Goal: Task Accomplishment & Management: Manage account settings

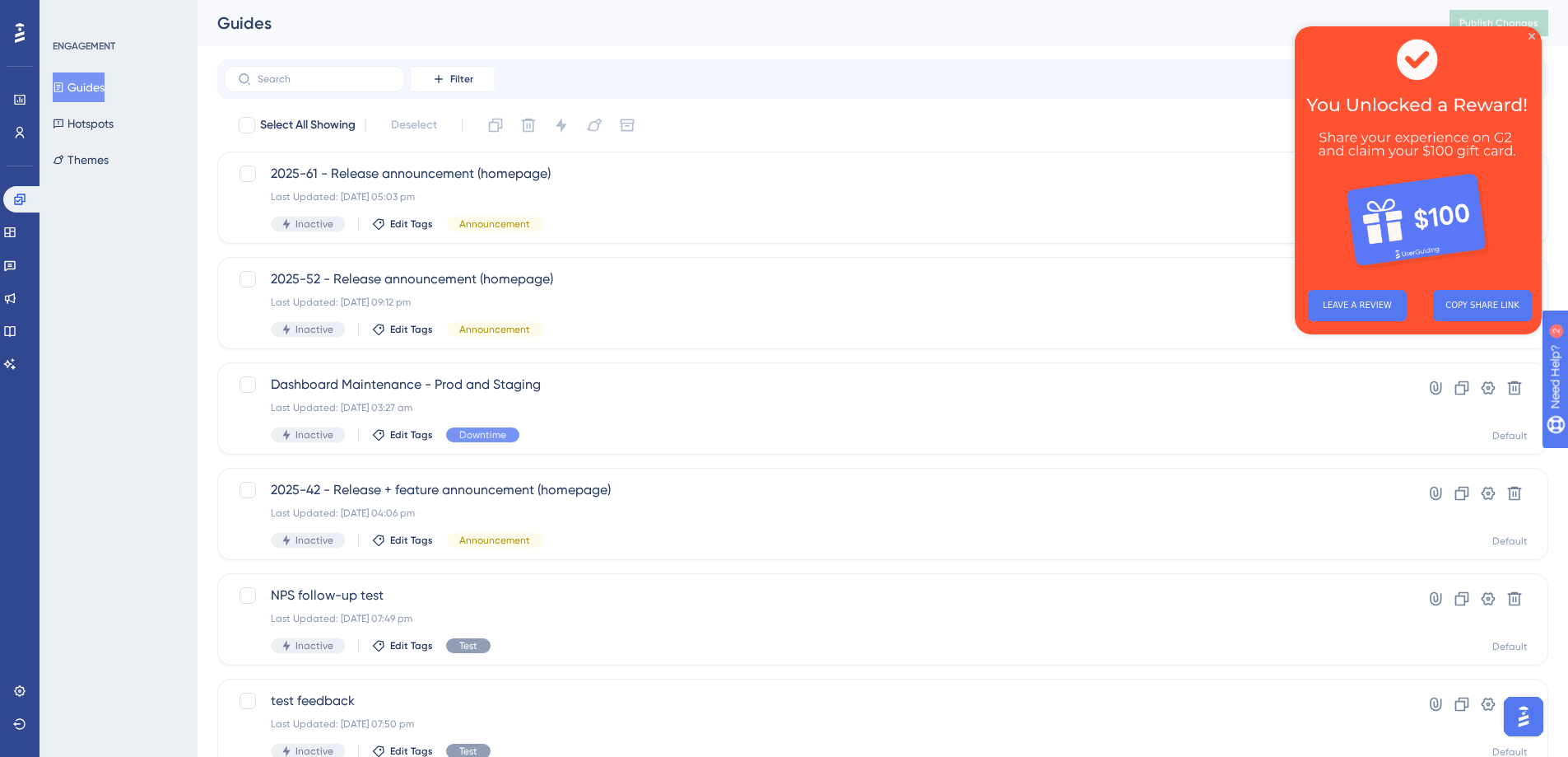
click at [1526, 35] on img at bounding box center [1419, 151] width 247 height 250
click at [1531, 34] on icon "Close Preview" at bounding box center [1532, 35] width 7 height 7
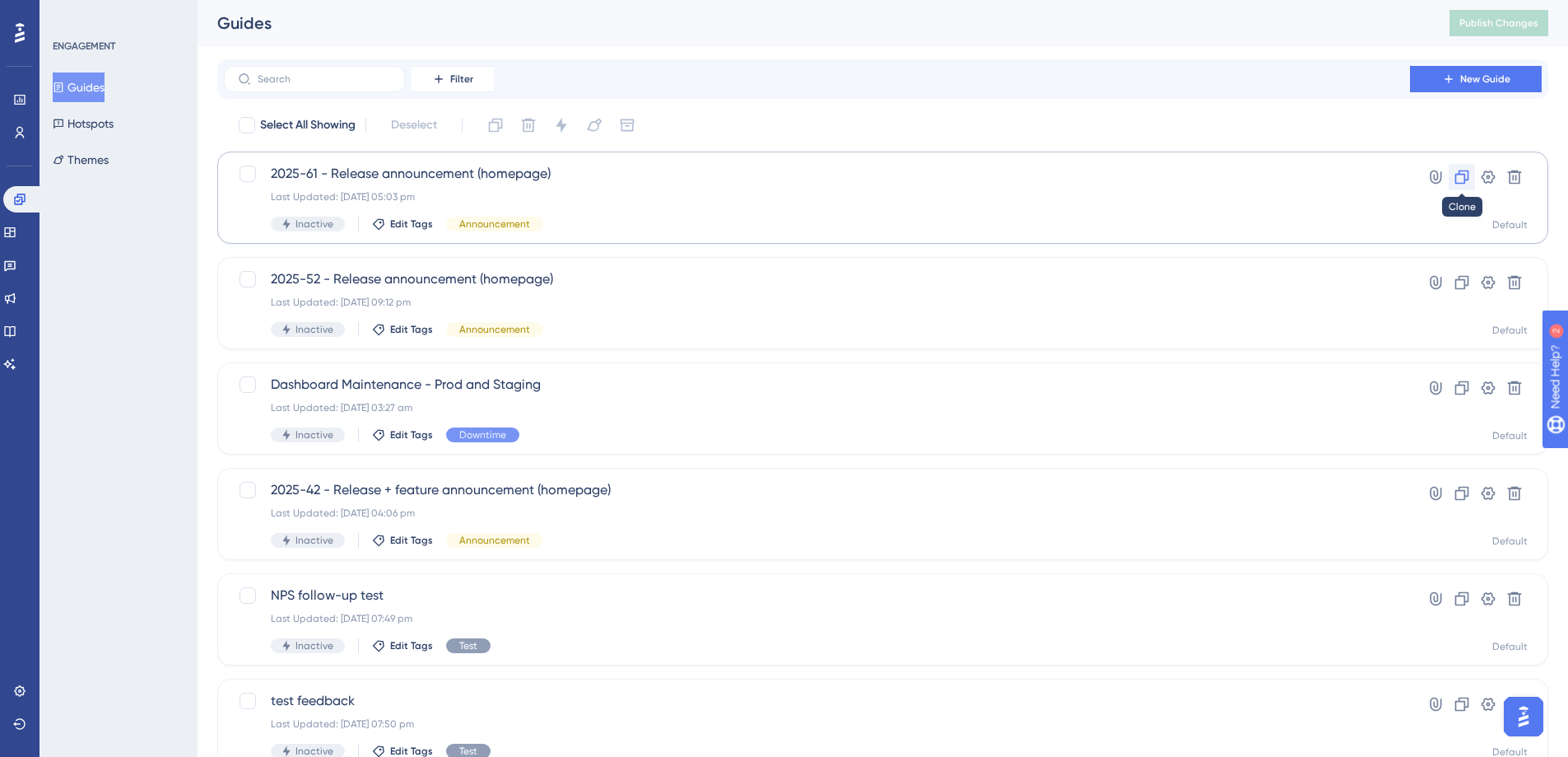
click at [1456, 176] on icon at bounding box center [1462, 176] width 16 height 16
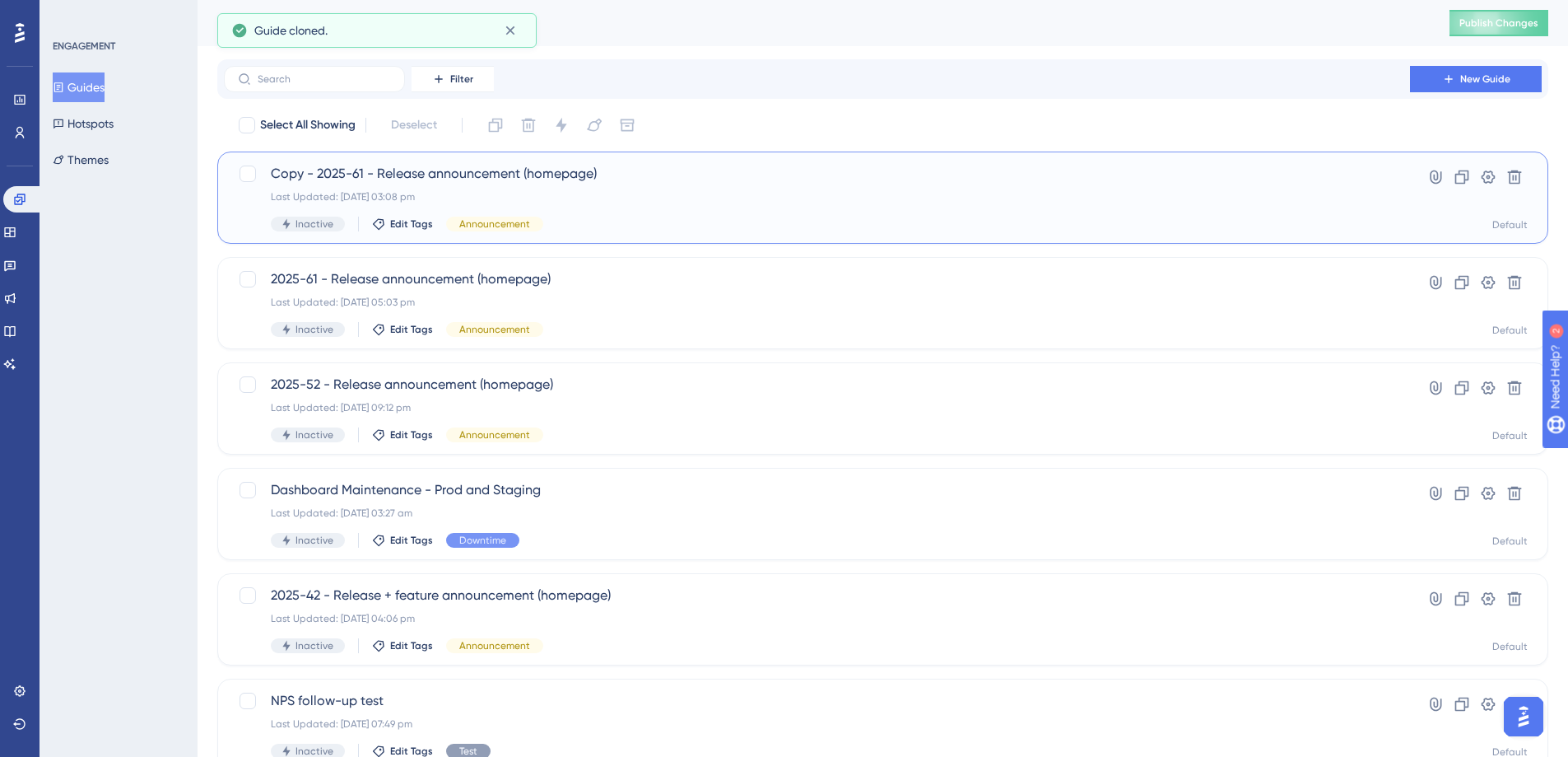
click at [659, 195] on div "Last Updated: 05 Sept 2025 03:08 pm" at bounding box center [817, 197] width 1093 height 13
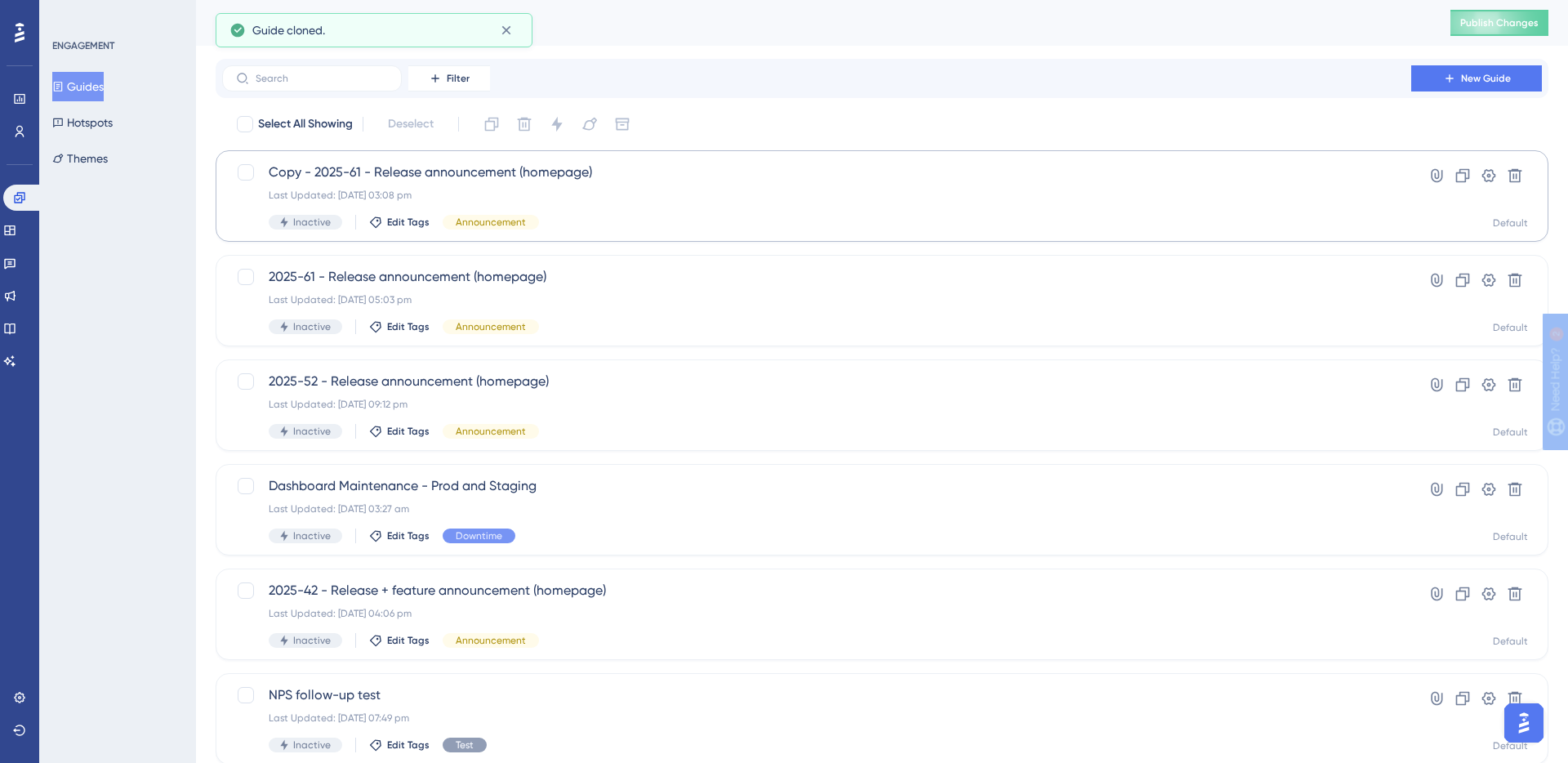
click at [654, 0] on html "Performance Users Engagement Widgets Feedback Product Updates Knowledge Base AI…" at bounding box center [784, 0] width 1568 height 0
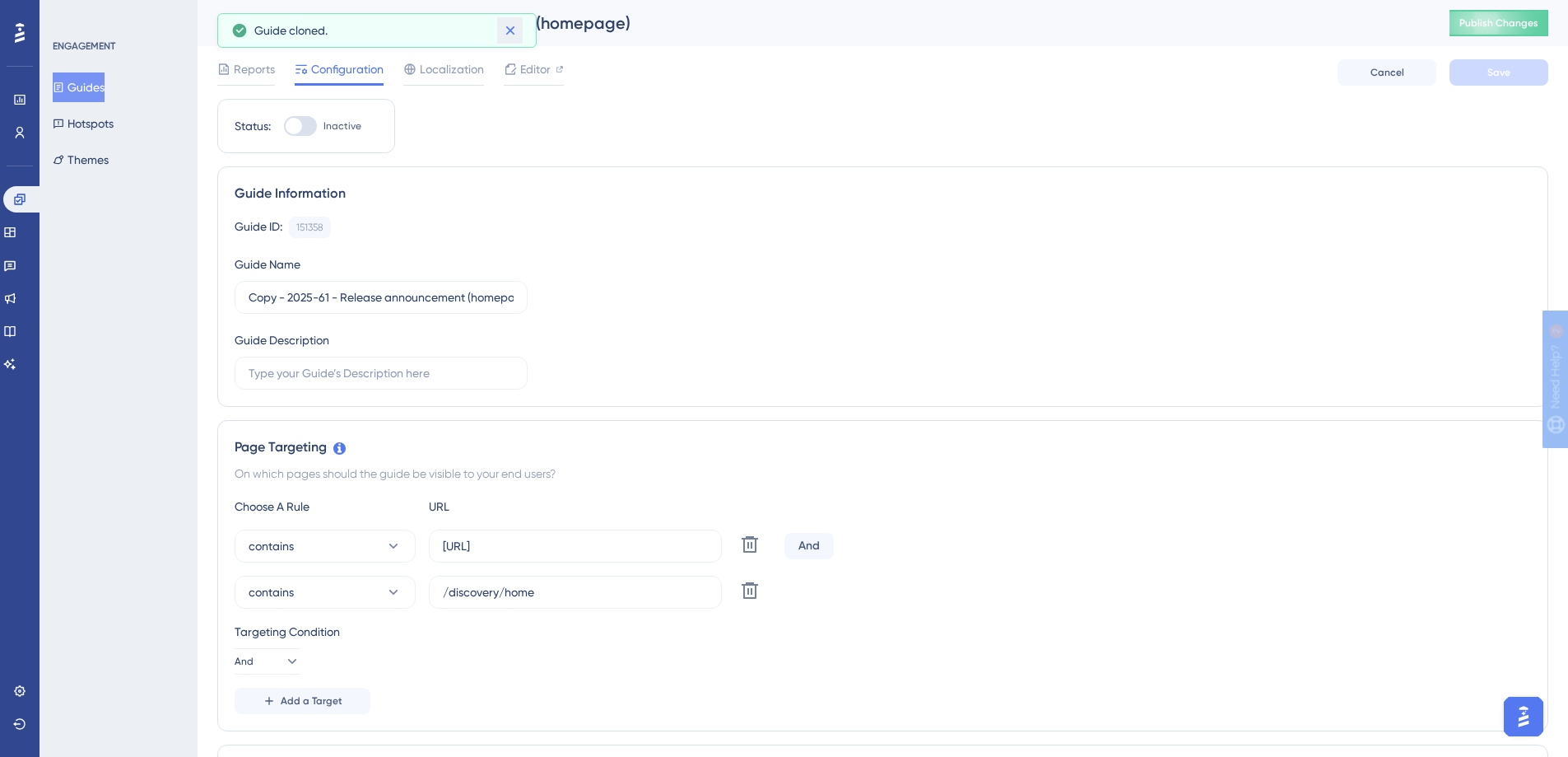
click at [514, 34] on icon at bounding box center [510, 30] width 16 height 16
click at [333, 20] on div "Copy - 2025-61 - Release announcement (homepage)" at bounding box center [813, 23] width 1192 height 23
click at [287, 299] on input "Copy - 2025-61 - Release announcement (homepage)" at bounding box center [381, 297] width 265 height 18
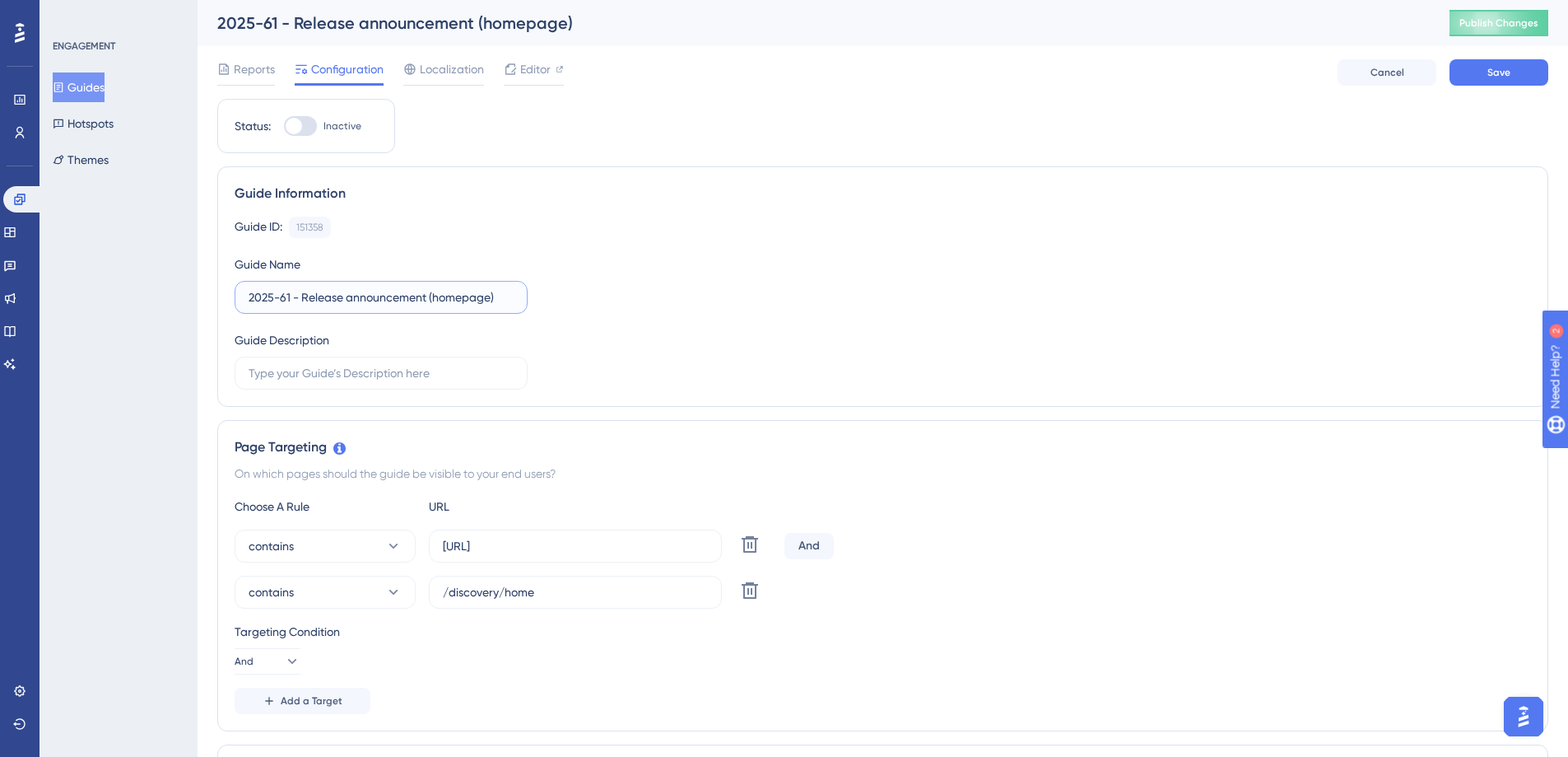
click at [288, 294] on input "2025-61 - Release announcement (homepage)" at bounding box center [381, 297] width 265 height 18
type input "2025-62 - Release announcement (homepage)"
click at [798, 315] on div "Guide ID: 151358 Copy Guide Name 2025-62 - Release announcement (homepage) Guid…" at bounding box center [883, 303] width 1297 height 172
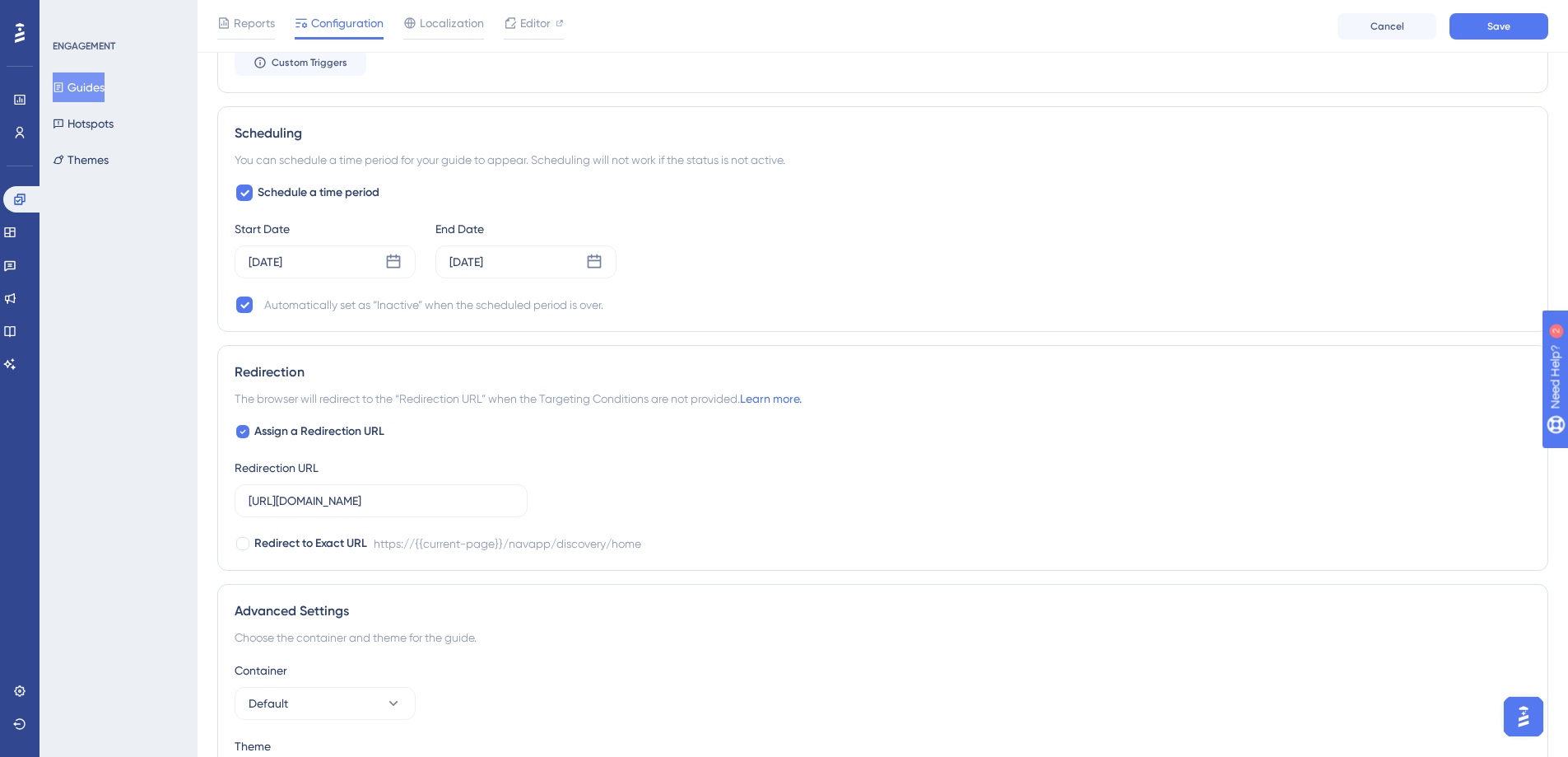
scroll to position [1190, 0]
click at [375, 261] on div "Aug 20 2025" at bounding box center [325, 260] width 181 height 33
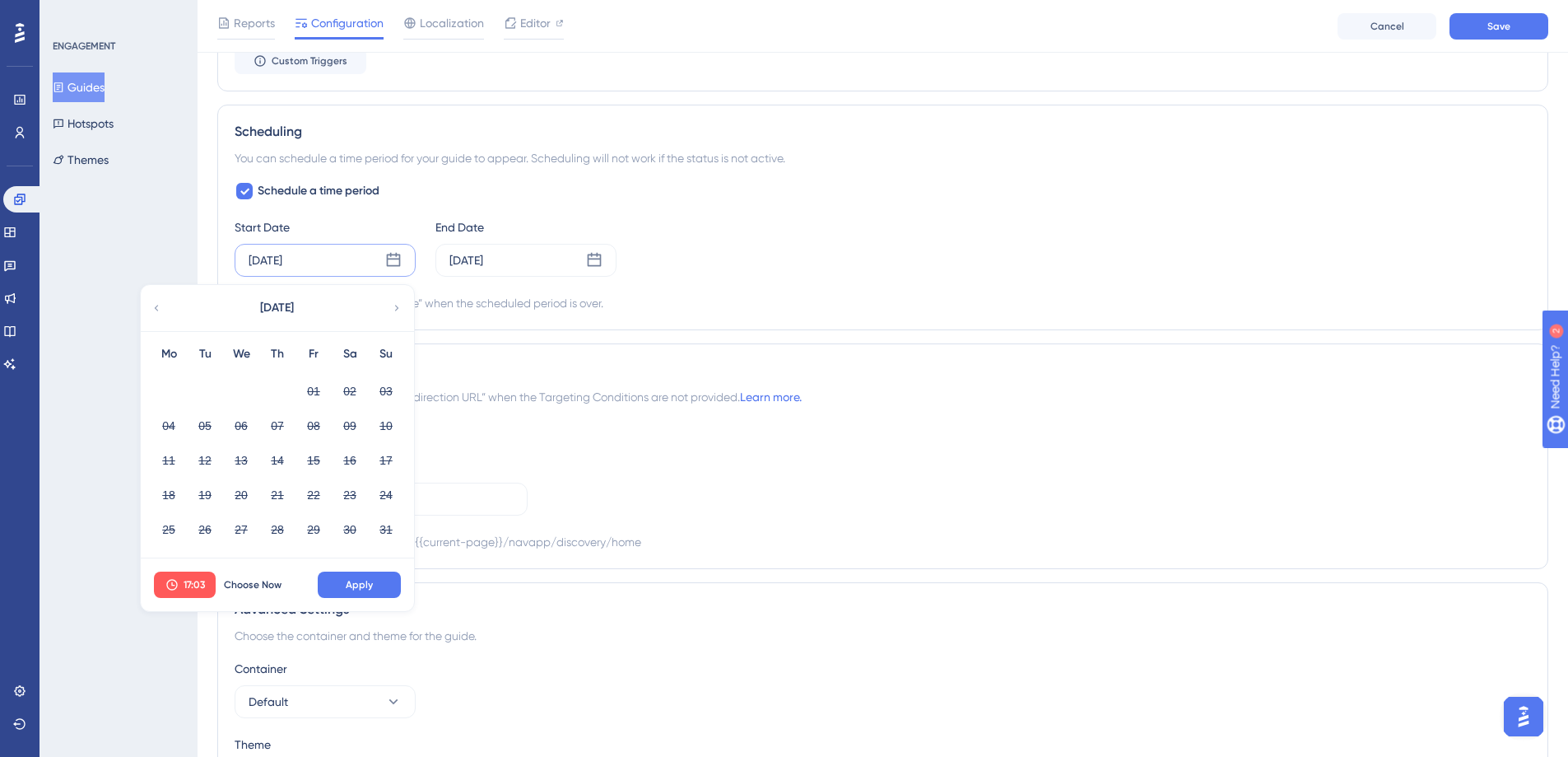
click at [395, 308] on icon at bounding box center [397, 308] width 11 height 14
click at [395, 307] on icon at bounding box center [397, 308] width 11 height 14
click at [565, 307] on div "Automatically set as “Inactive” when the scheduled period is over." at bounding box center [434, 303] width 339 height 20
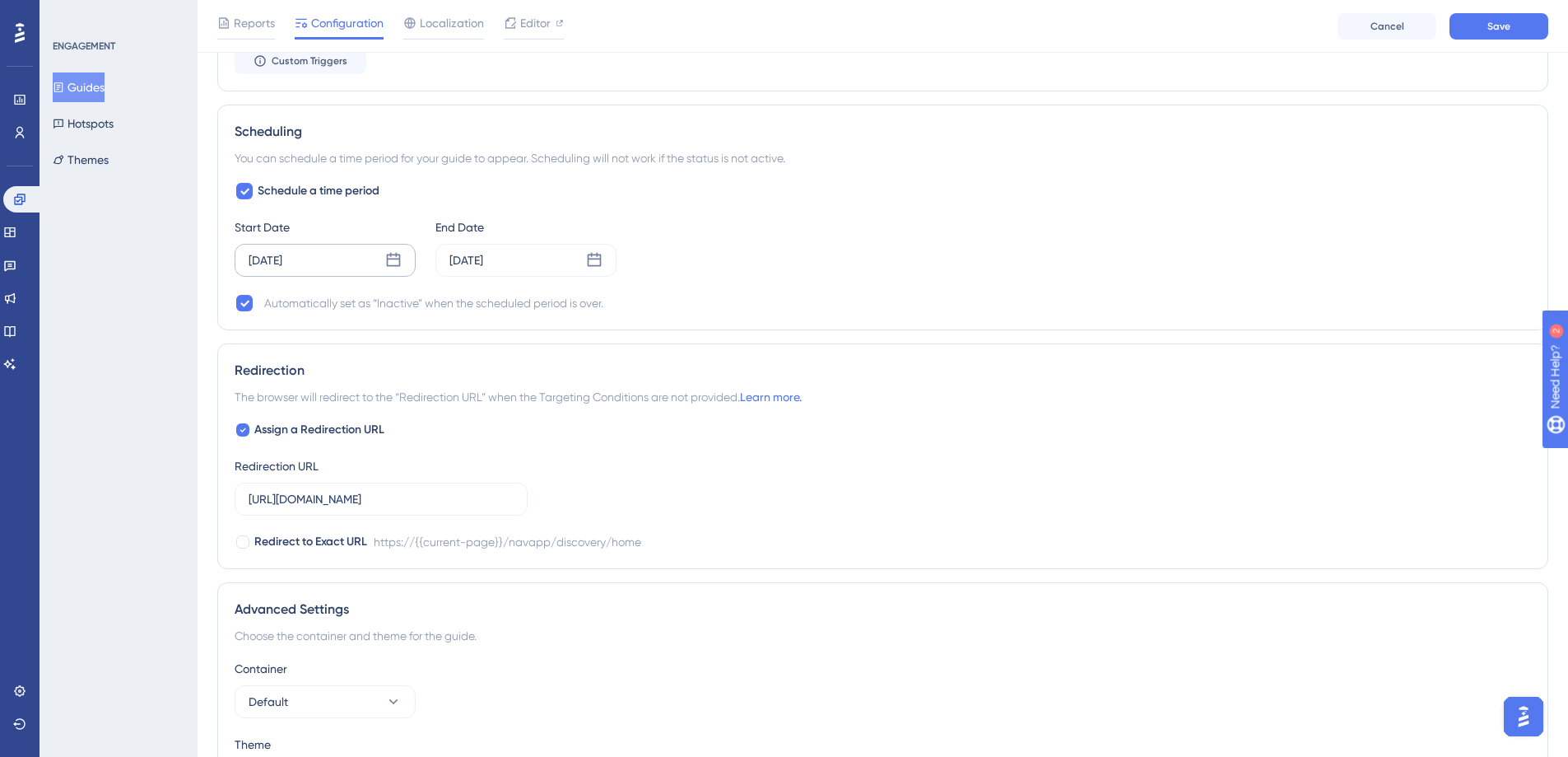
click at [232, 191] on div "Scheduling You can schedule a time period for your guide to appear. Scheduling …" at bounding box center [883, 217] width 1331 height 225
click at [238, 191] on div at bounding box center [244, 191] width 16 height 16
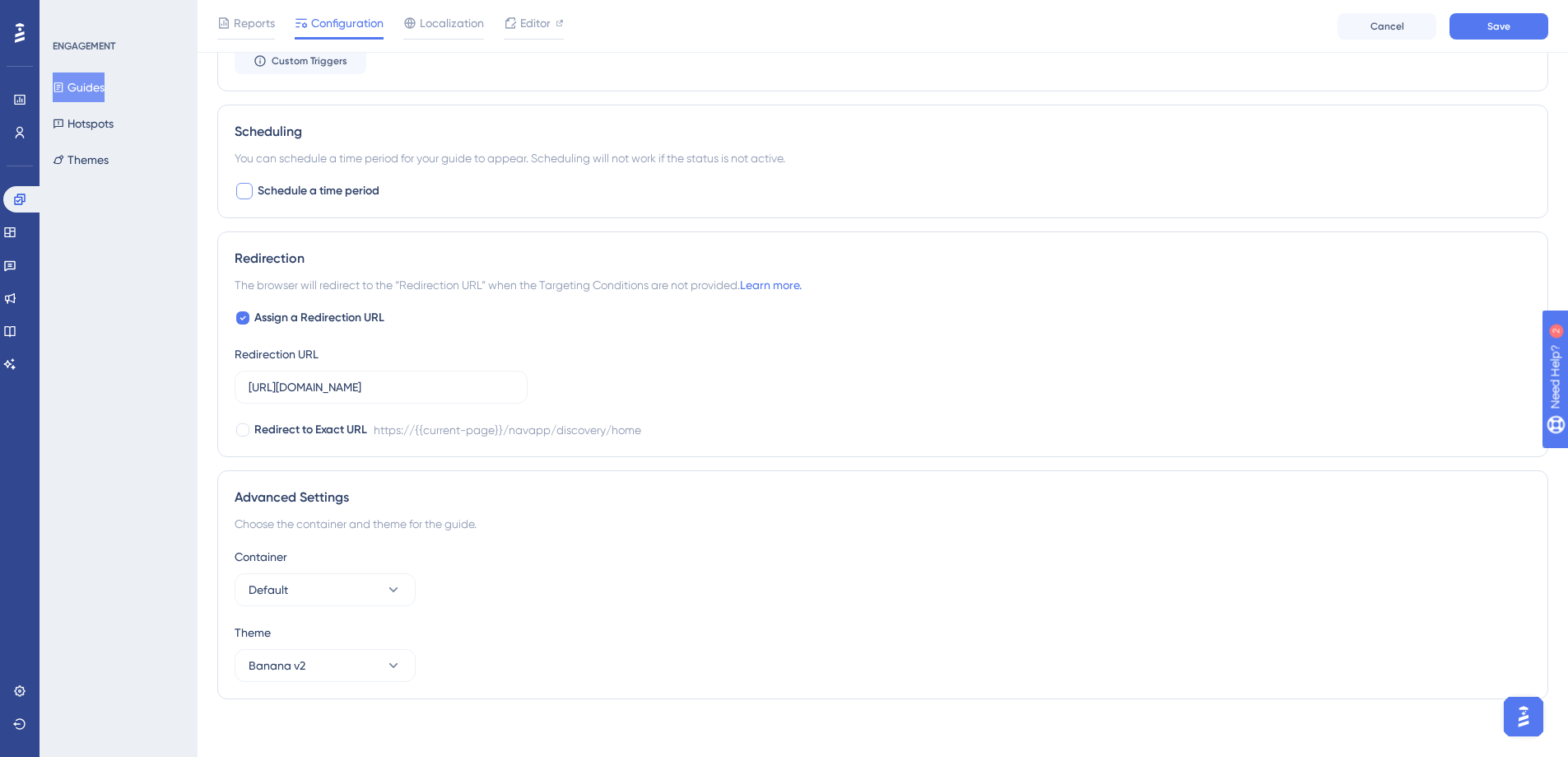
click at [243, 194] on div at bounding box center [244, 191] width 16 height 16
checkbox input "true"
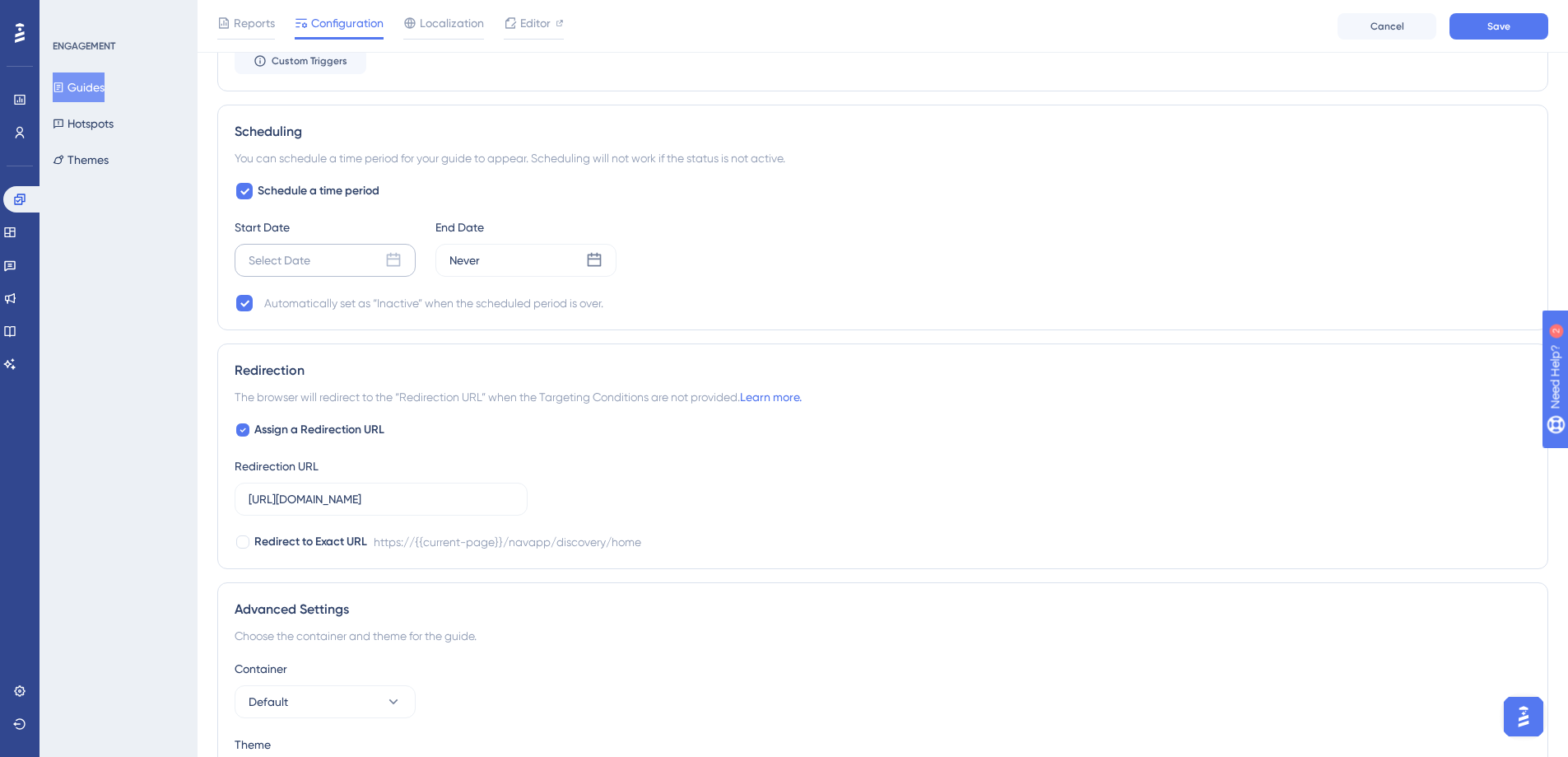
click at [296, 258] on div "Select Date" at bounding box center [280, 260] width 61 height 20
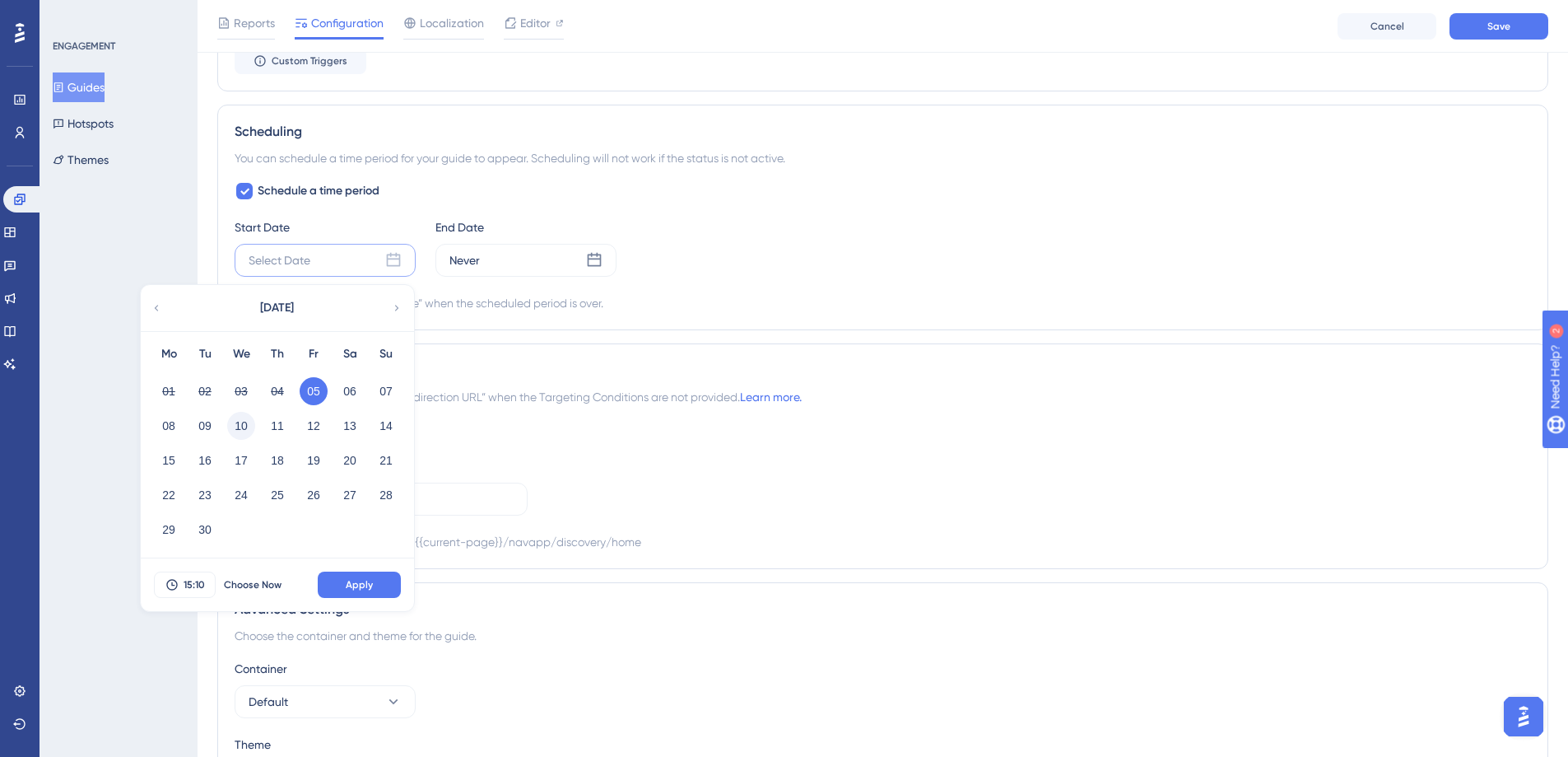
click at [238, 422] on button "10" at bounding box center [240, 425] width 28 height 28
click at [177, 585] on icon at bounding box center [172, 585] width 13 height 13
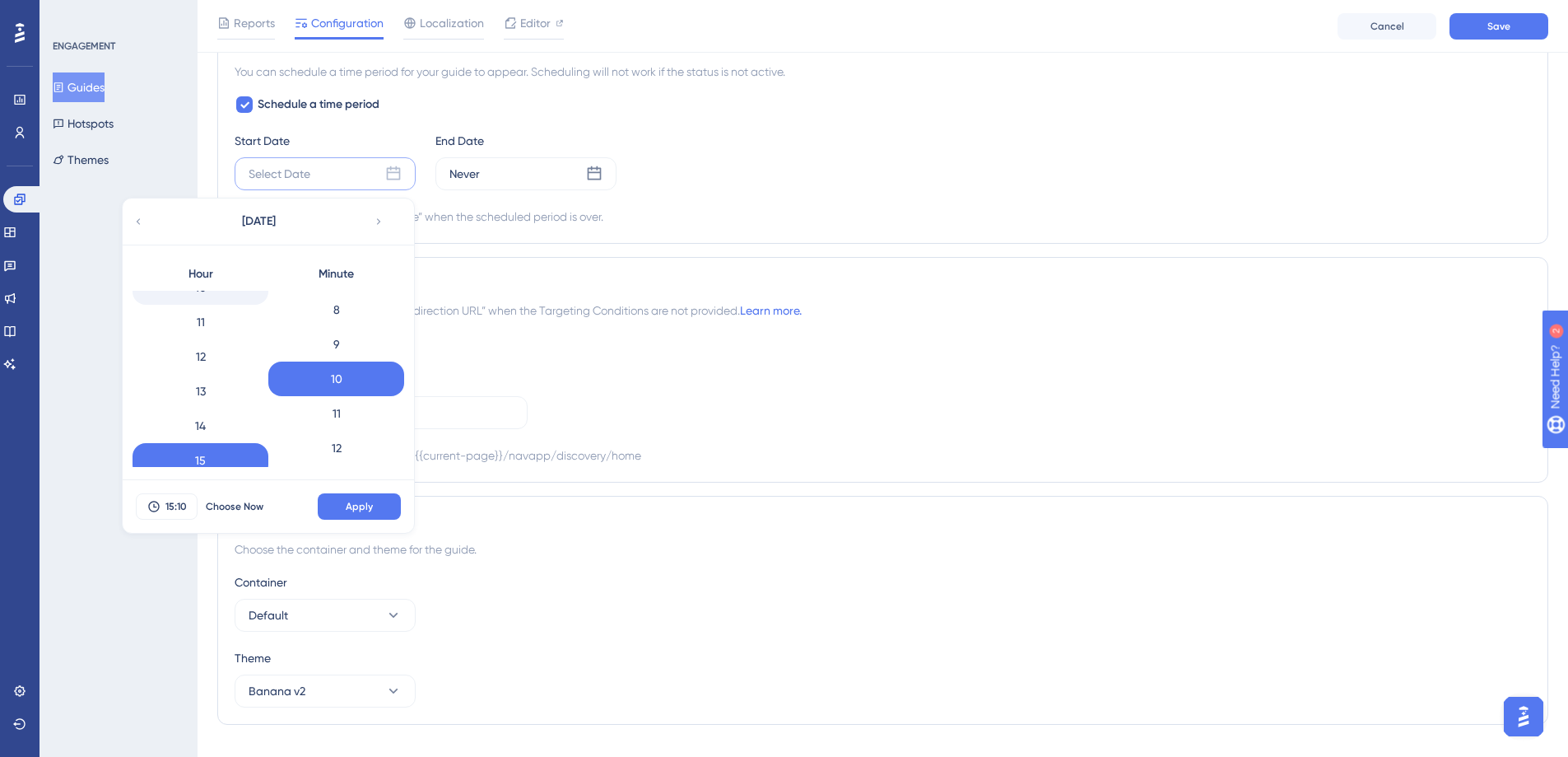
scroll to position [447, 0]
click at [216, 514] on button "Choose Now" at bounding box center [234, 507] width 74 height 27
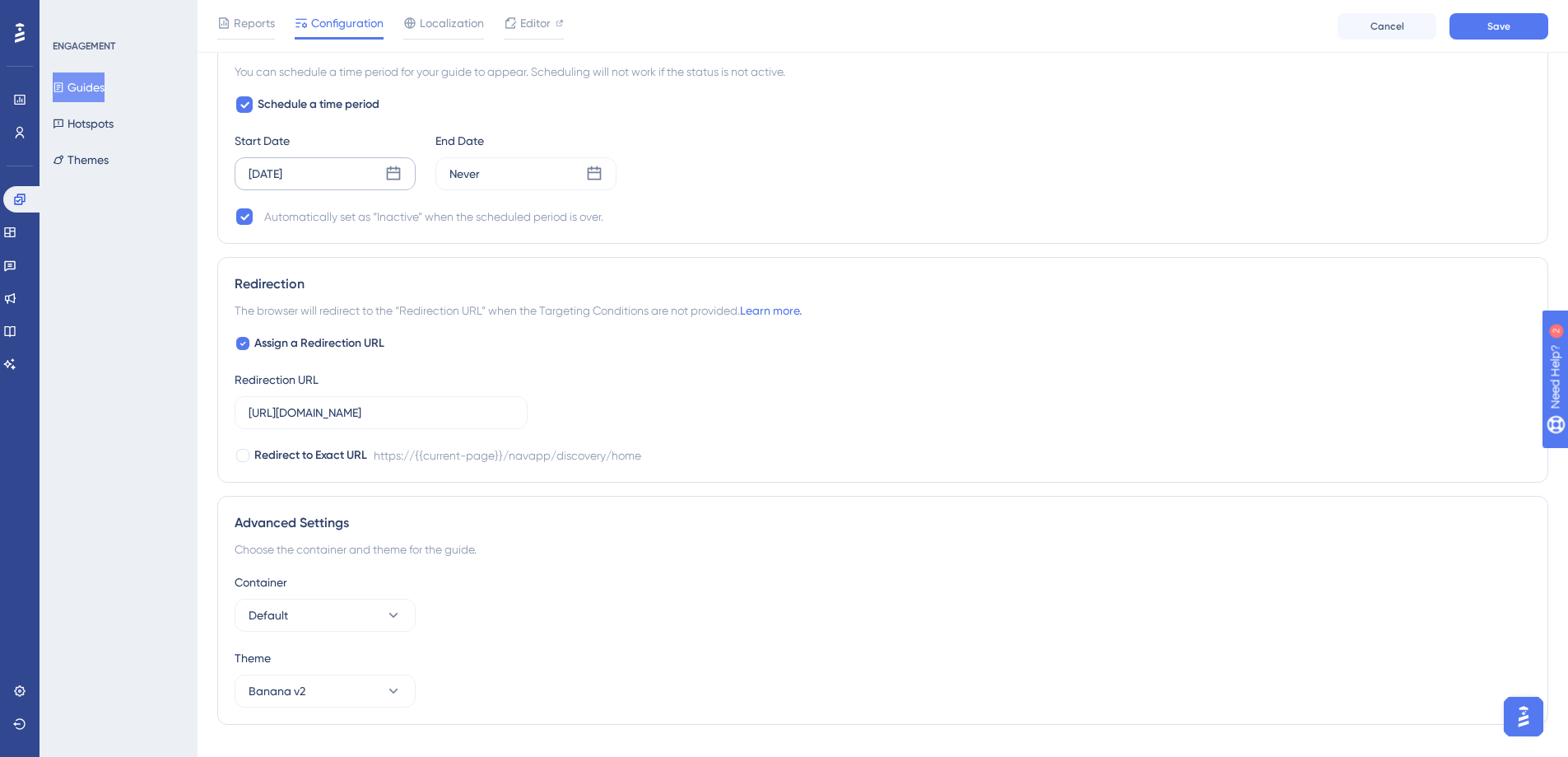
scroll to position [1274, 0]
click at [397, 178] on icon at bounding box center [393, 175] width 16 height 16
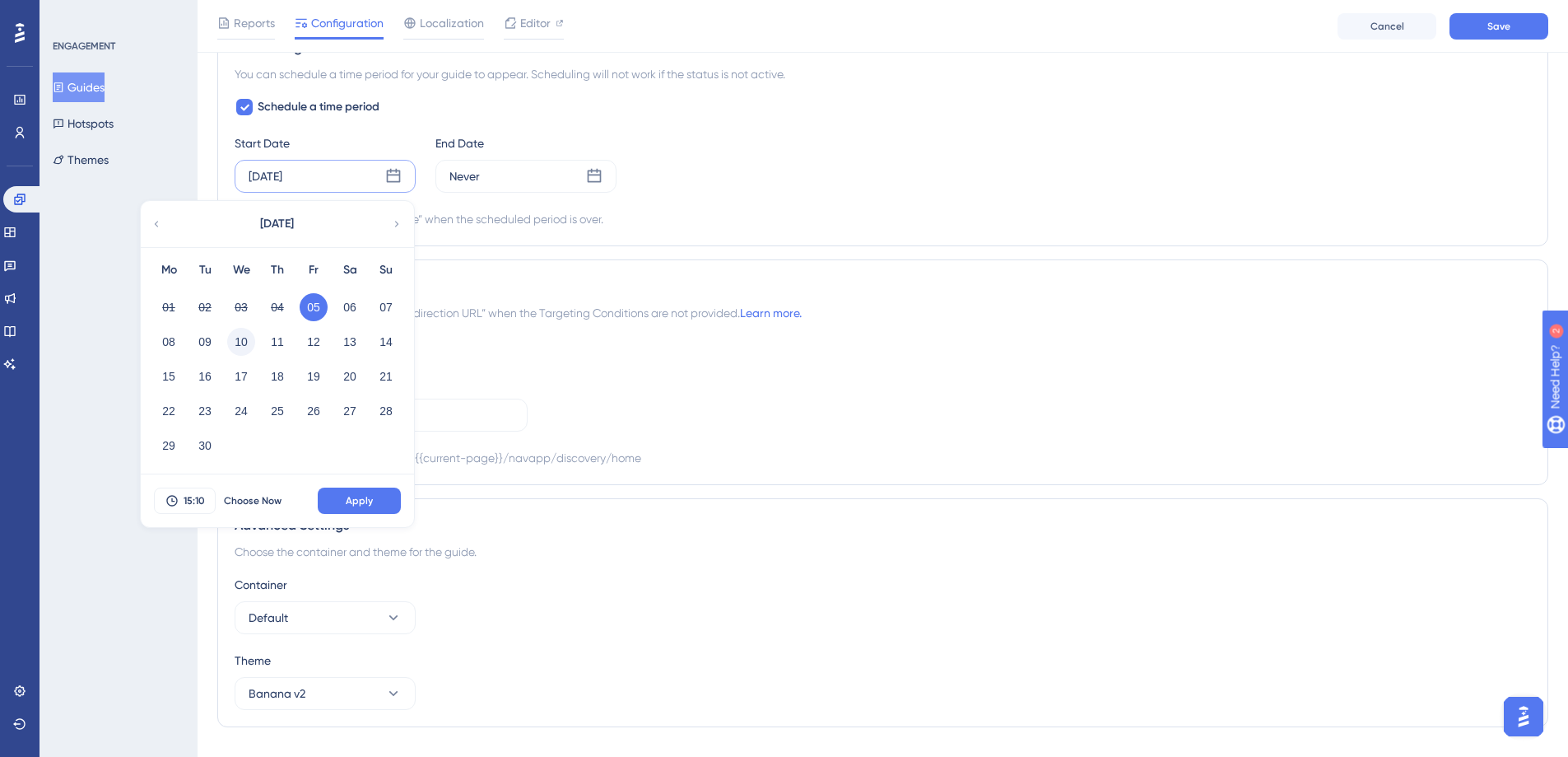
click at [239, 337] on button "10" at bounding box center [240, 341] width 28 height 28
click at [335, 503] on button "Apply" at bounding box center [359, 501] width 83 height 27
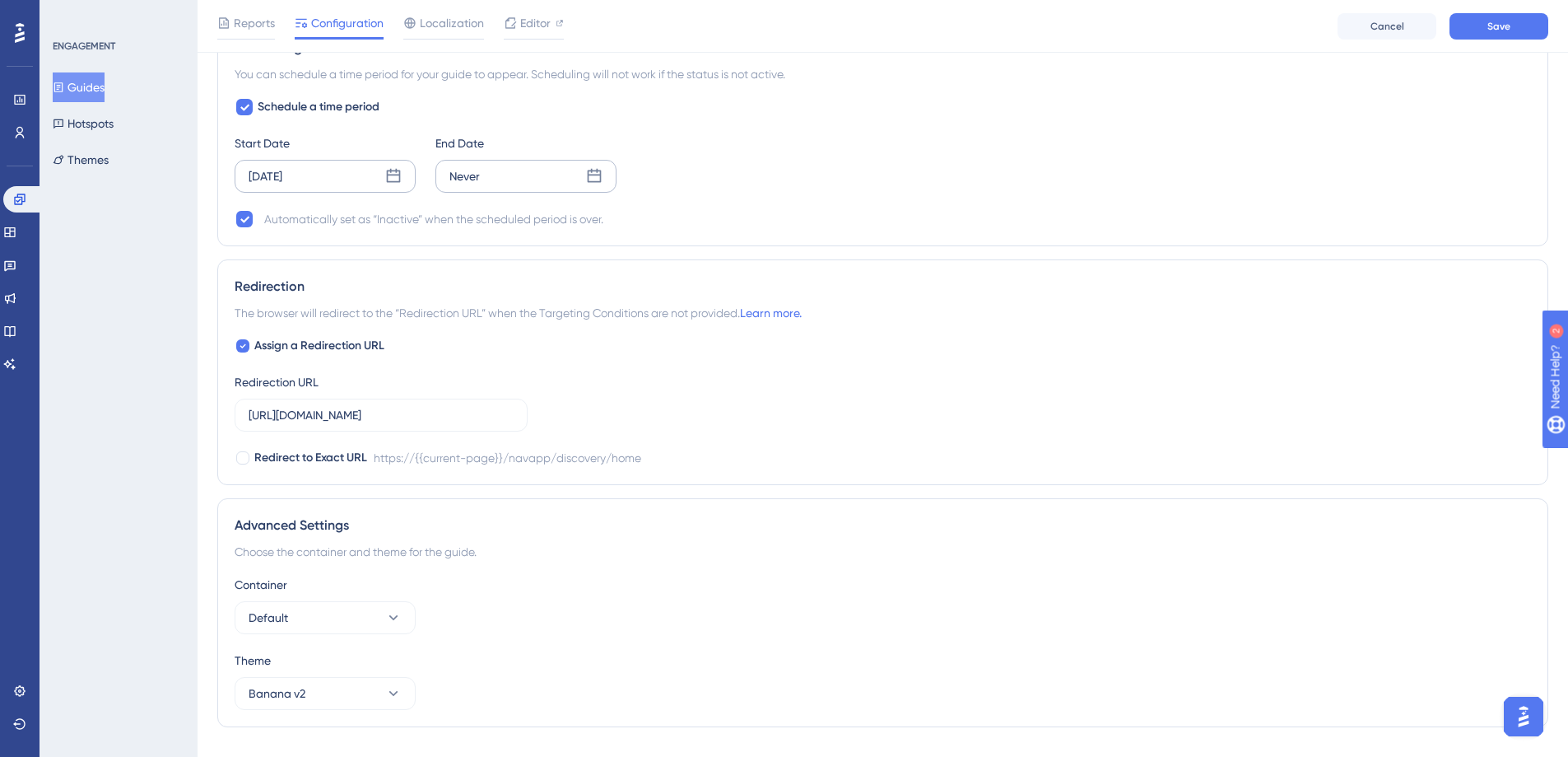
click at [571, 177] on div "Never" at bounding box center [526, 176] width 181 height 33
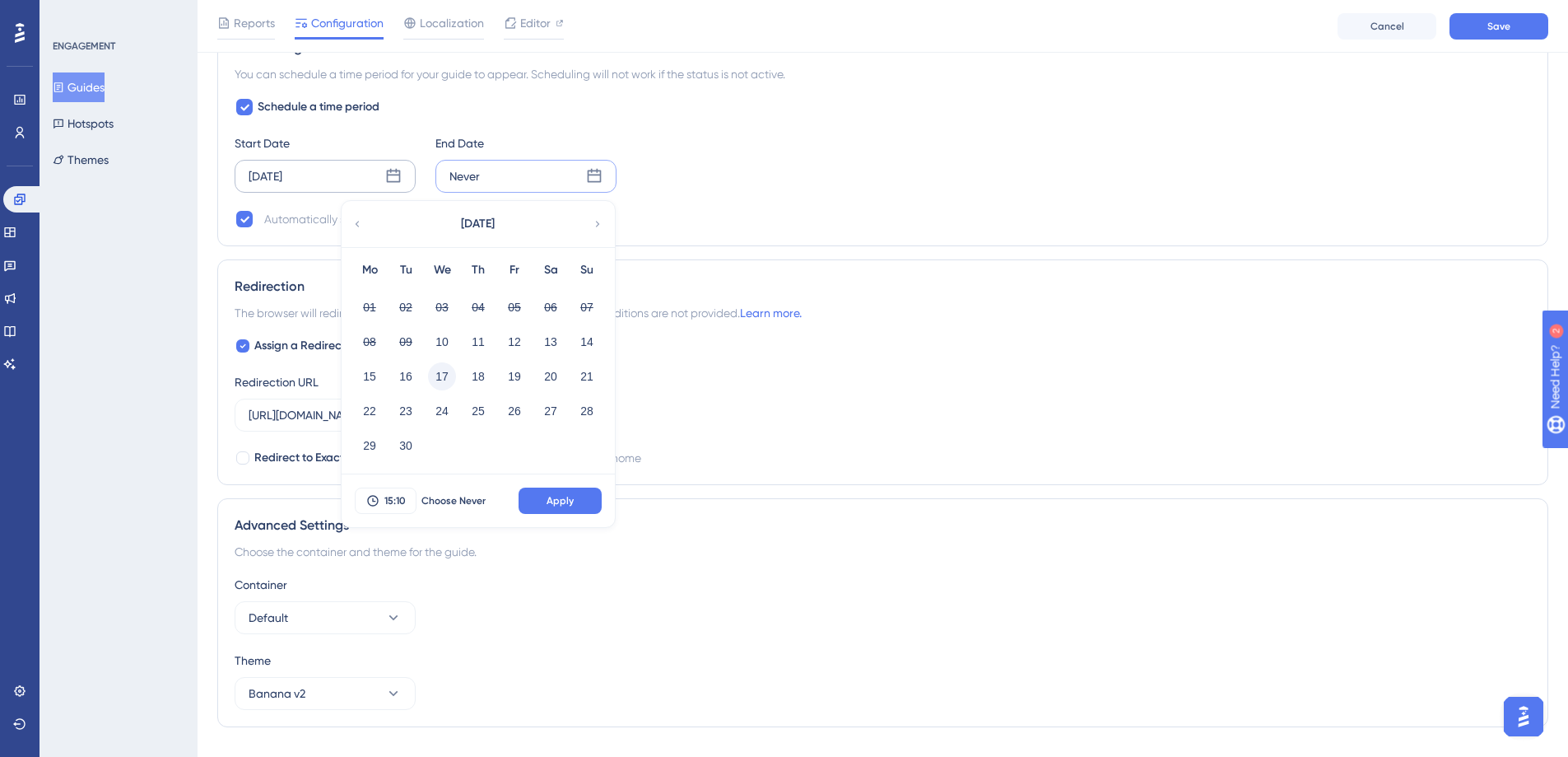
click at [451, 374] on button "17" at bounding box center [442, 376] width 28 height 28
click at [559, 512] on button "Apply" at bounding box center [559, 501] width 83 height 27
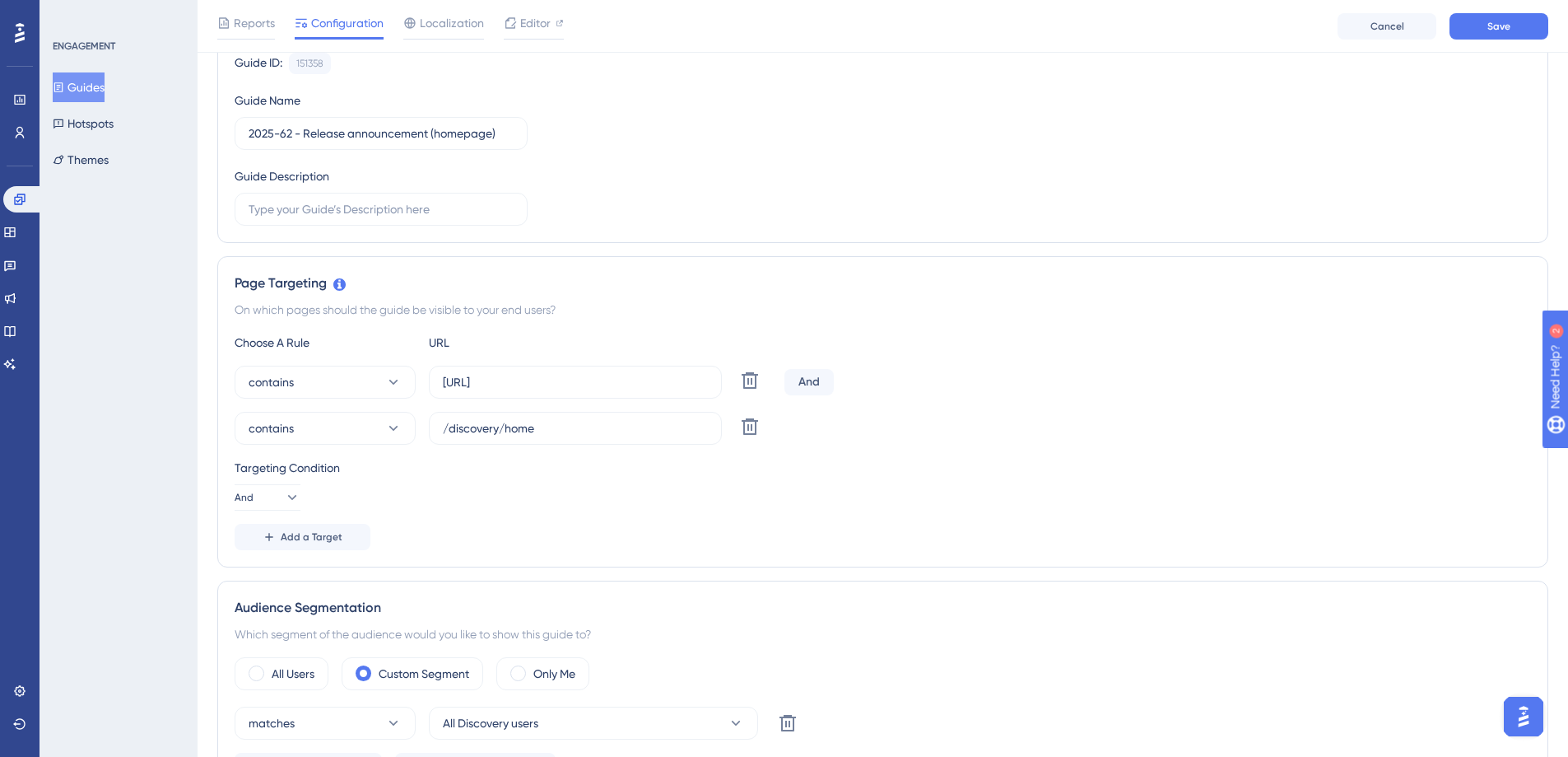
scroll to position [0, 0]
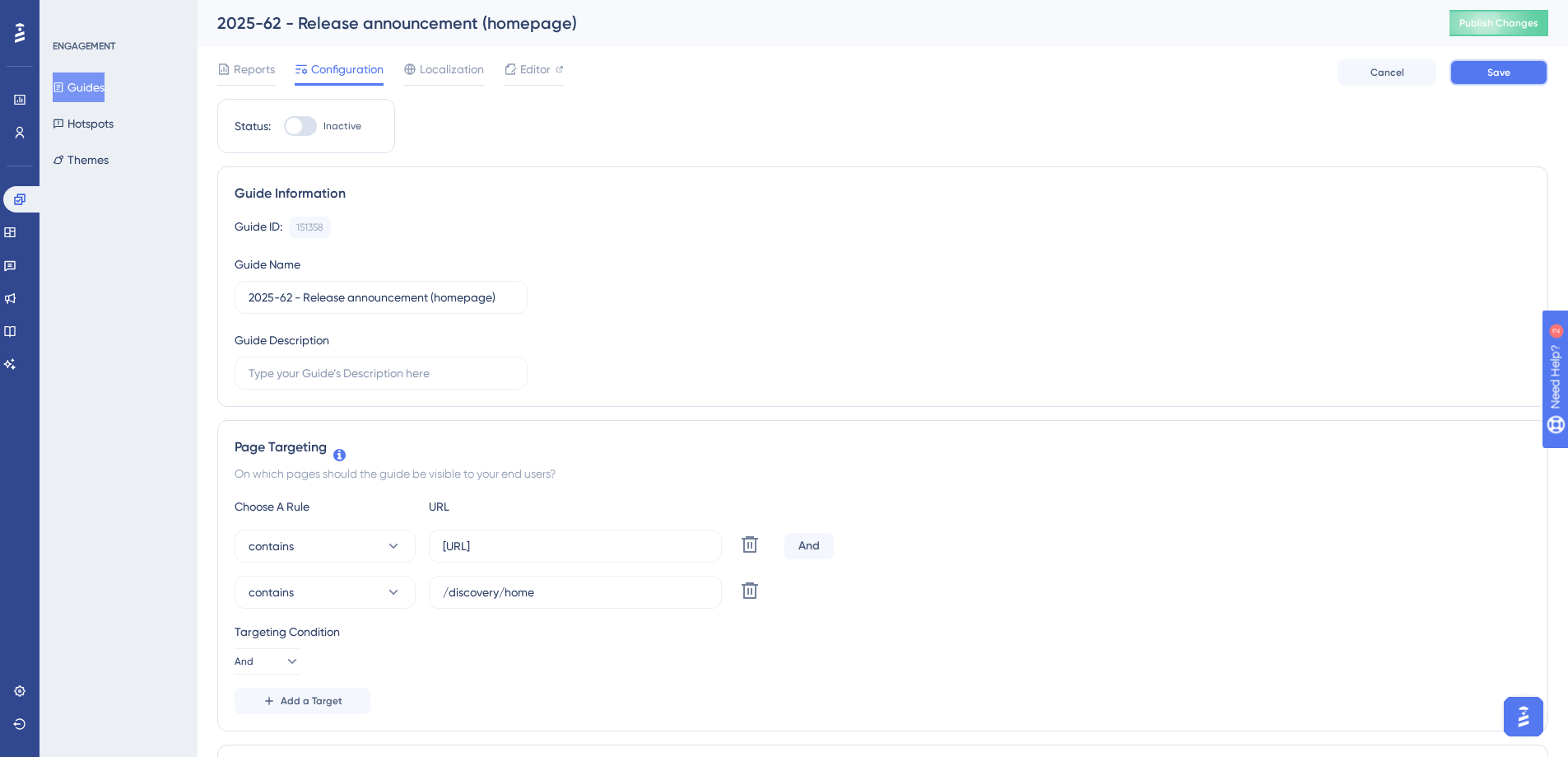
click at [1495, 72] on span "Save" at bounding box center [1499, 73] width 23 height 13
click at [524, 77] on span "Editor" at bounding box center [535, 69] width 31 height 20
click at [1529, 29] on span "Publish Changes" at bounding box center [1499, 23] width 80 height 13
click at [104, 85] on button "Guides" at bounding box center [79, 87] width 52 height 30
